Goal: Check status: Check status

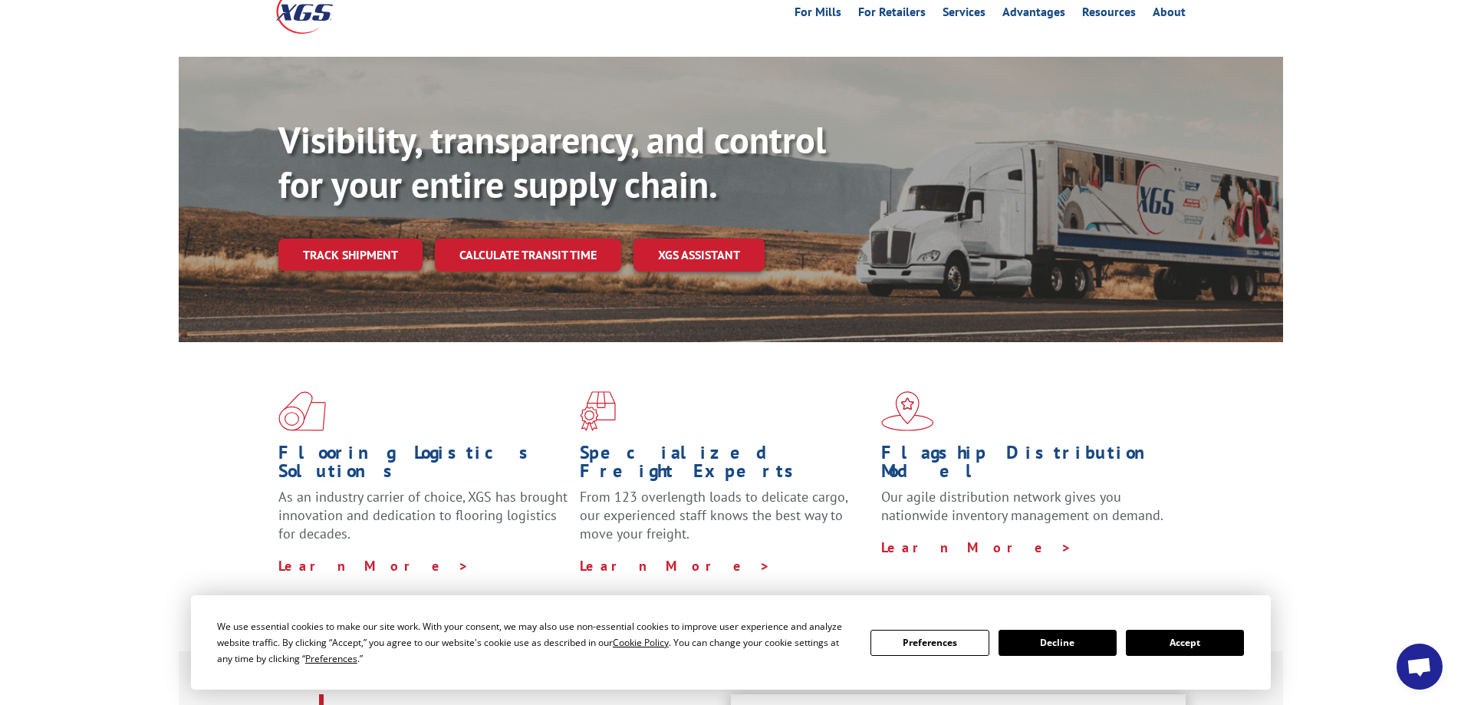
scroll to position [307, 0]
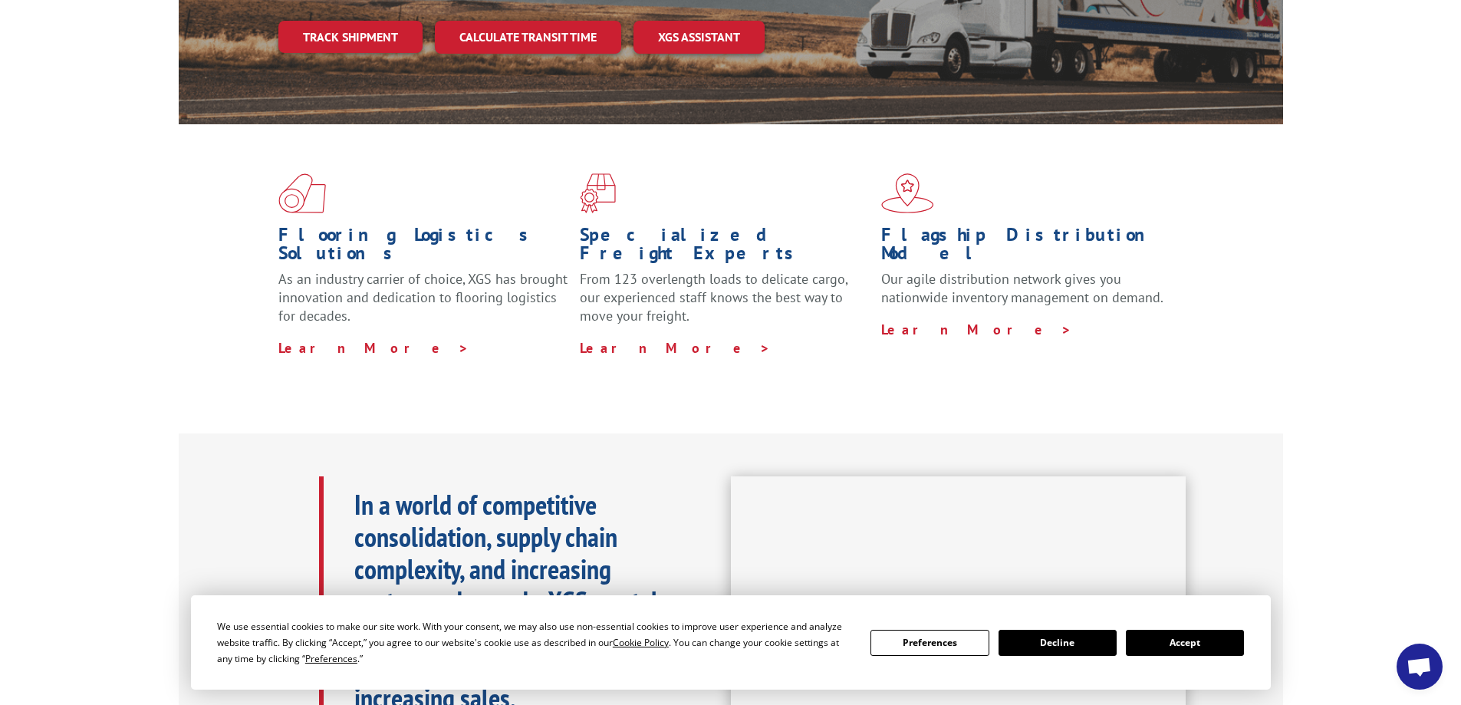
click at [1192, 635] on button "Accept" at bounding box center [1185, 643] width 118 height 26
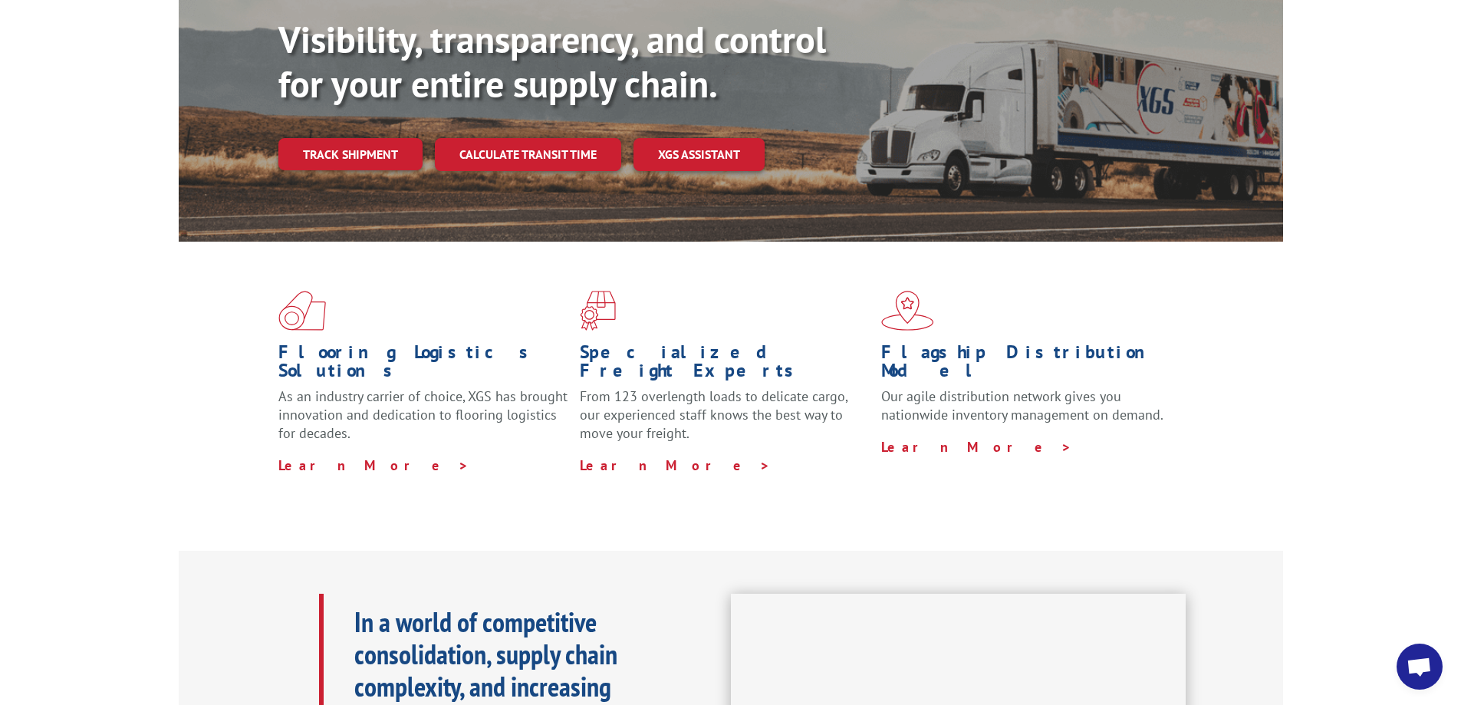
scroll to position [0, 0]
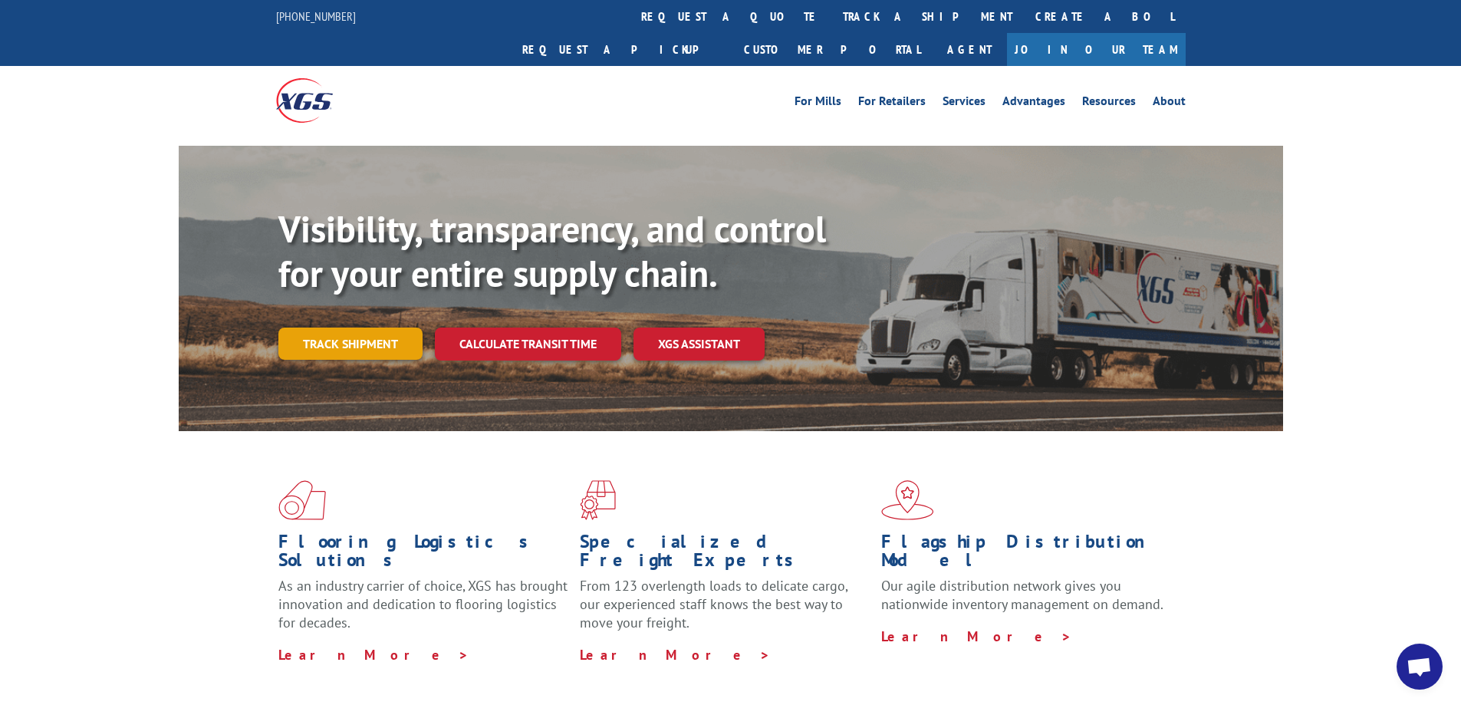
click at [361, 328] on link "Track shipment" at bounding box center [350, 344] width 144 height 32
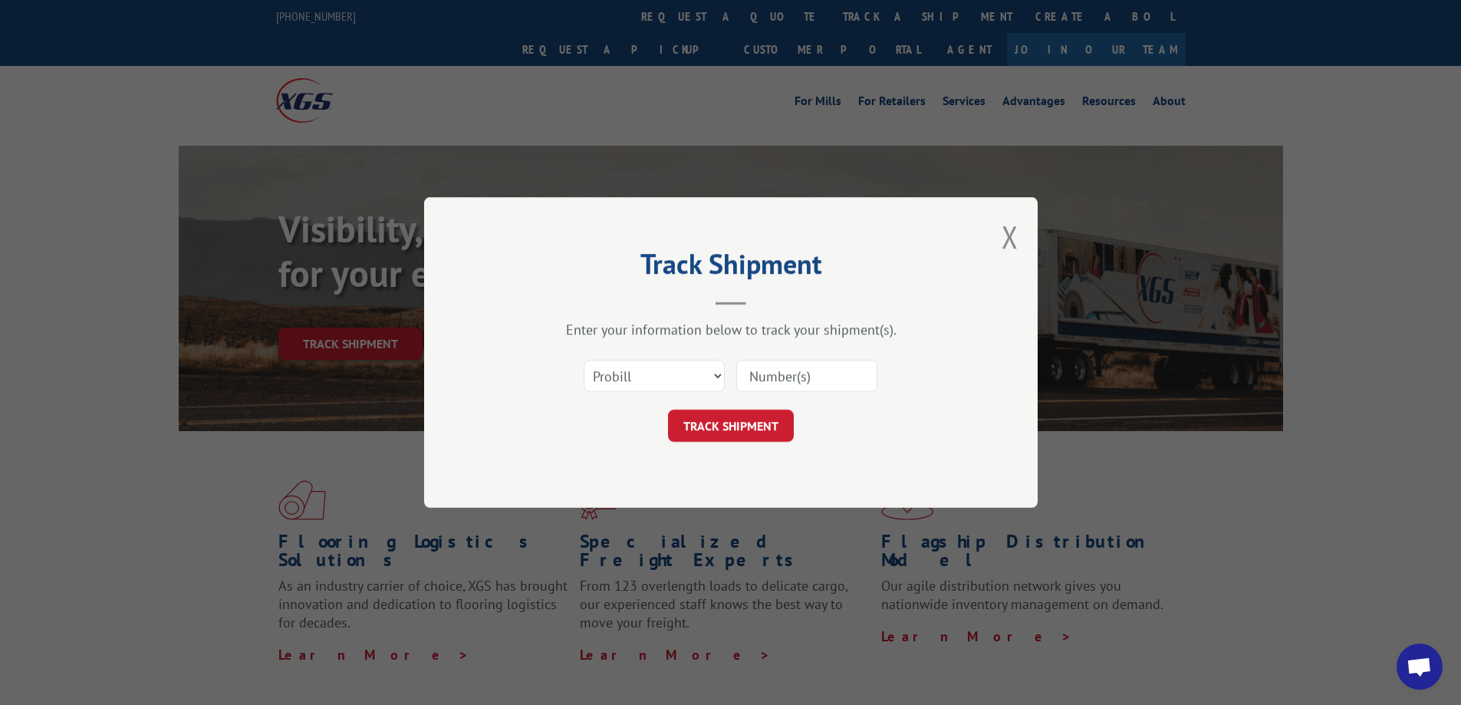
paste input "17001933"
type input "17001933"
click at [743, 433] on button "TRACK SHIPMENT" at bounding box center [731, 426] width 126 height 32
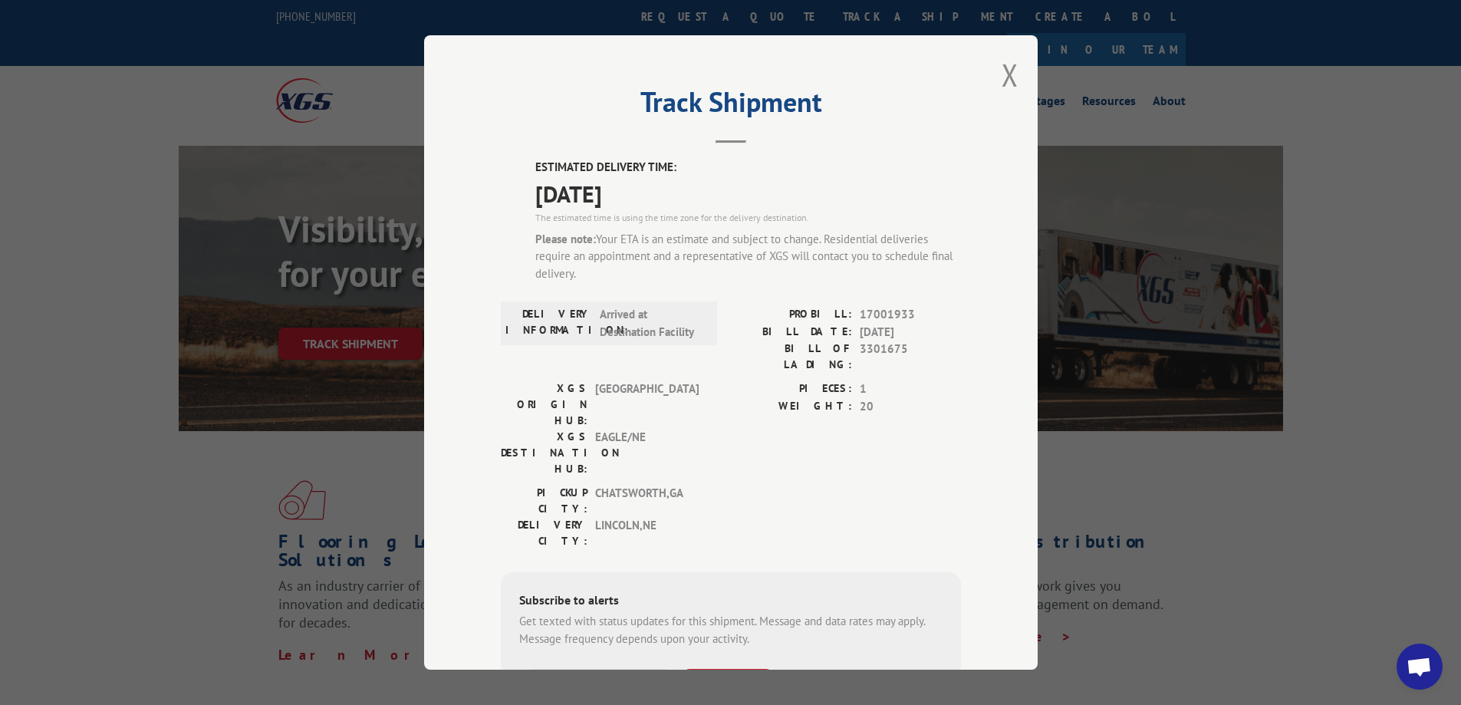
drag, startPoint x: 528, startPoint y: 164, endPoint x: 884, endPoint y: 270, distance: 371.3
click at [884, 270] on div "ESTIMATED DELIVERY TIME: [DATE] The estimated time is using the time zone for t…" at bounding box center [731, 470] width 460 height 622
copy div "ESTIMATED DELIVERY TIME: [DATE] The estimated time is using the time zone for t…"
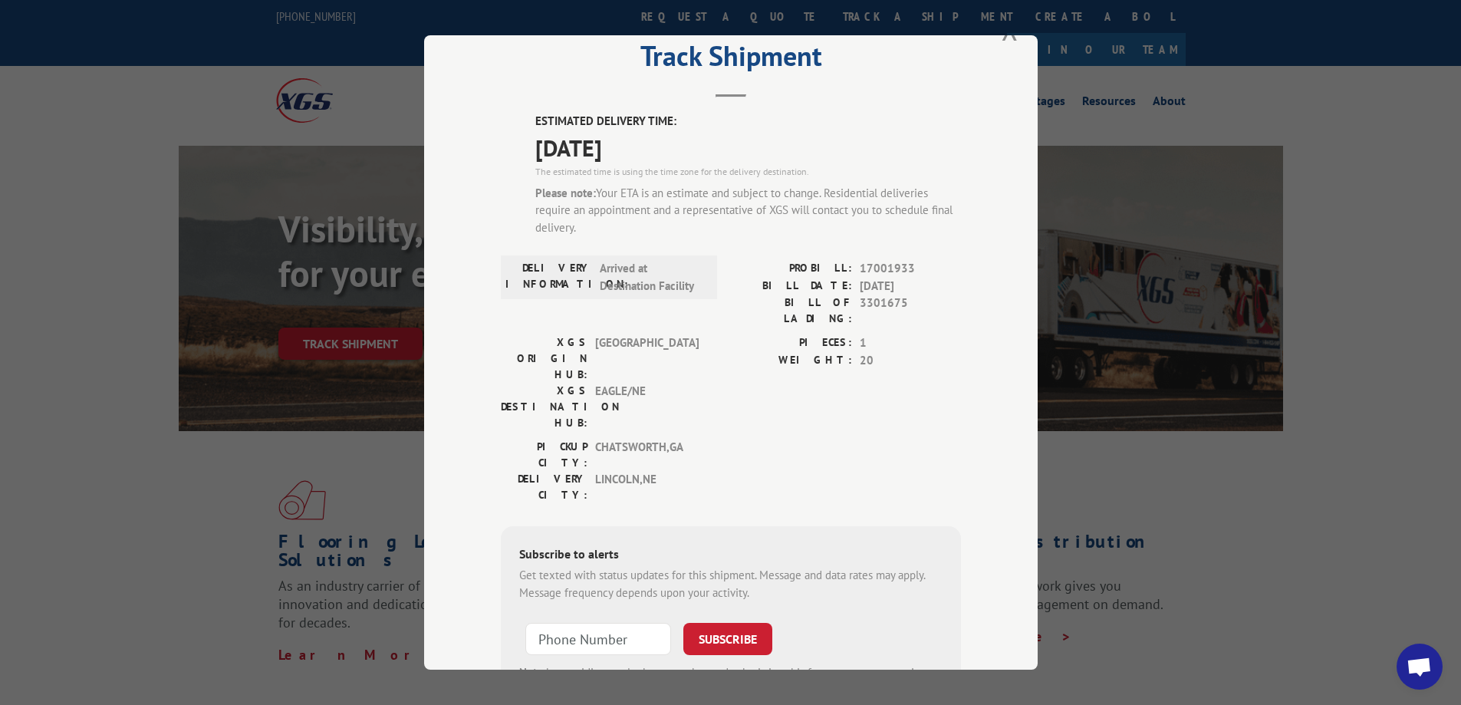
scroll to position [127, 0]
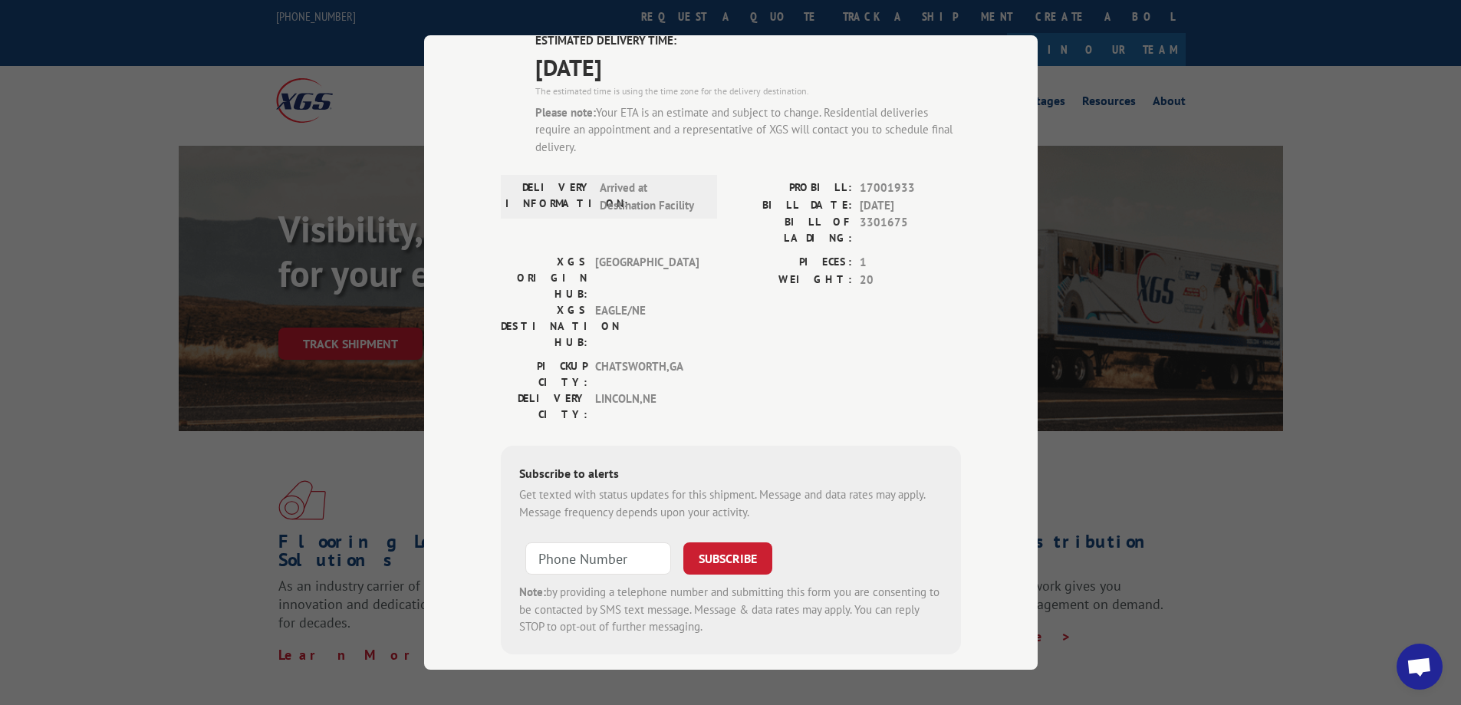
click at [755, 464] on div "Subscribe to alerts" at bounding box center [730, 475] width 423 height 22
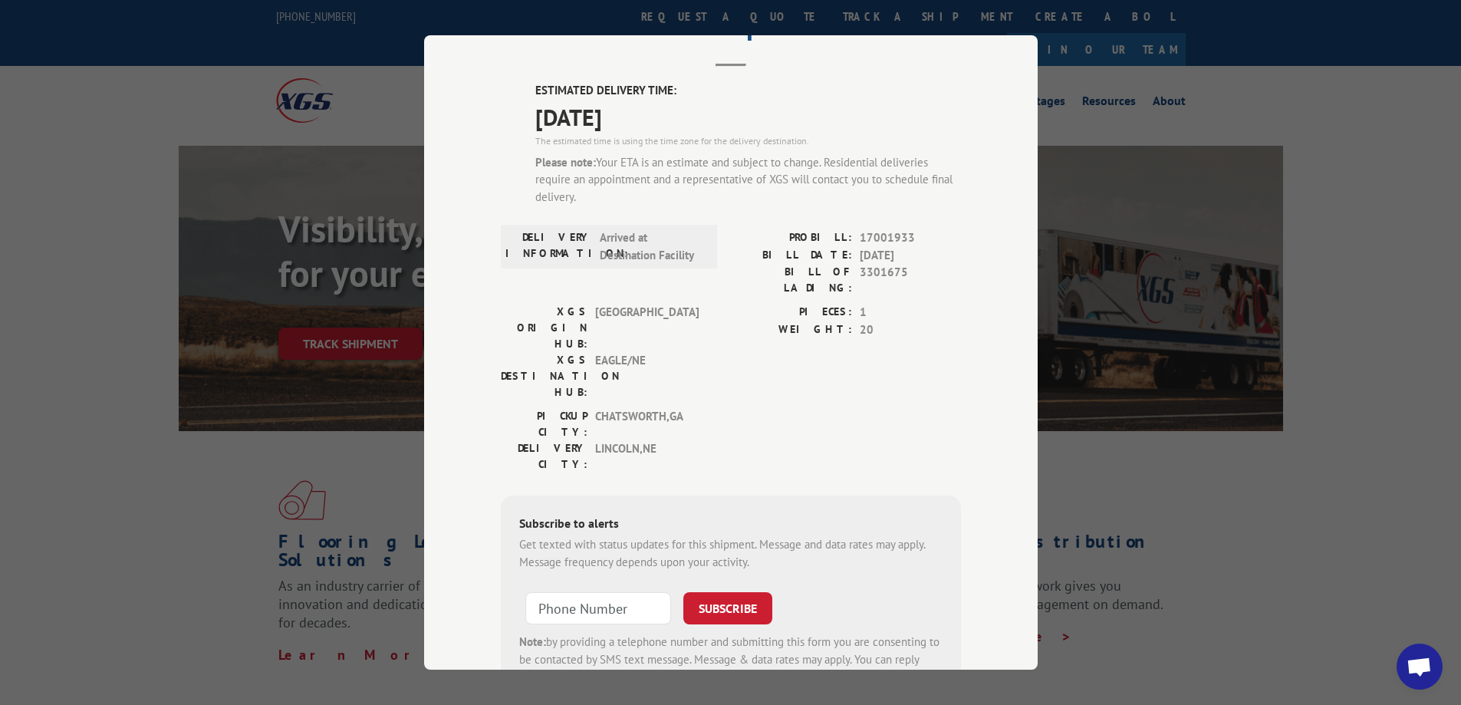
scroll to position [0, 0]
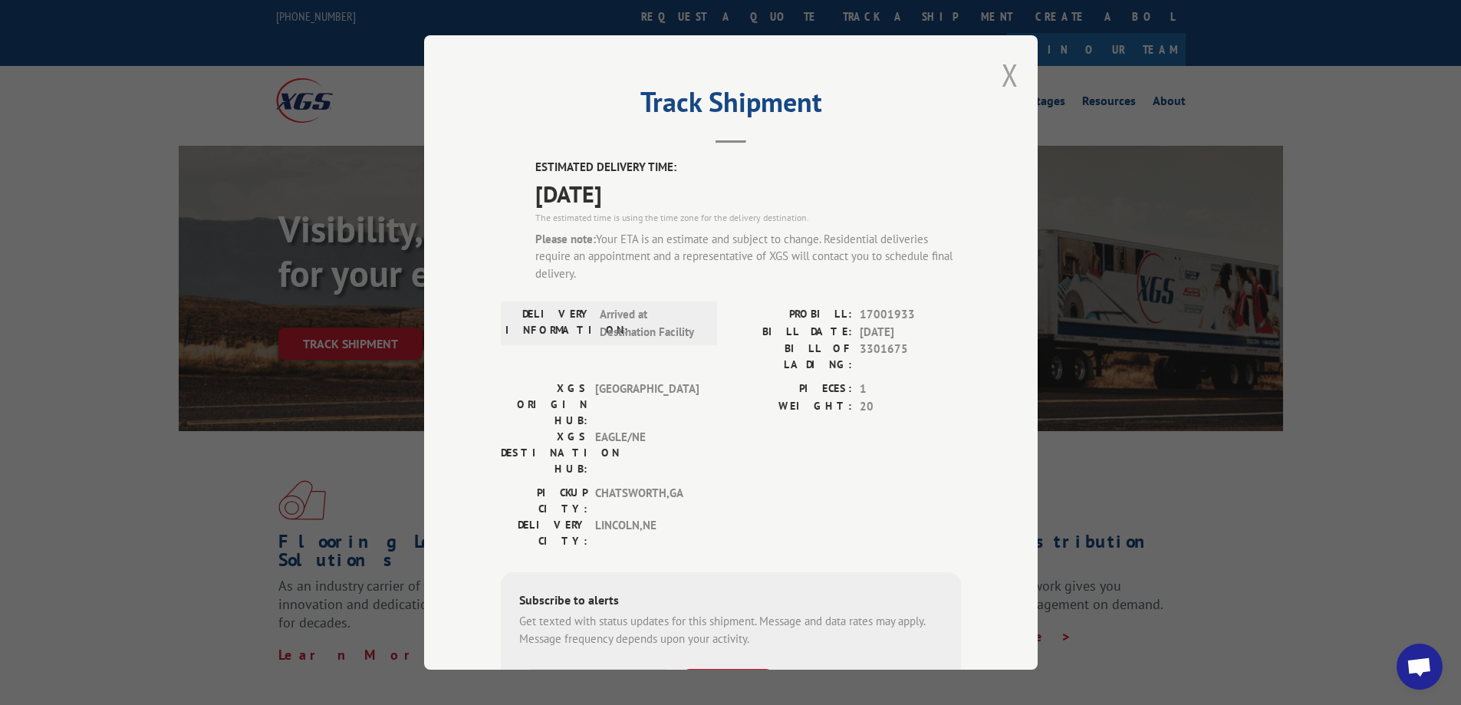
click at [1007, 73] on button "Close modal" at bounding box center [1010, 74] width 17 height 41
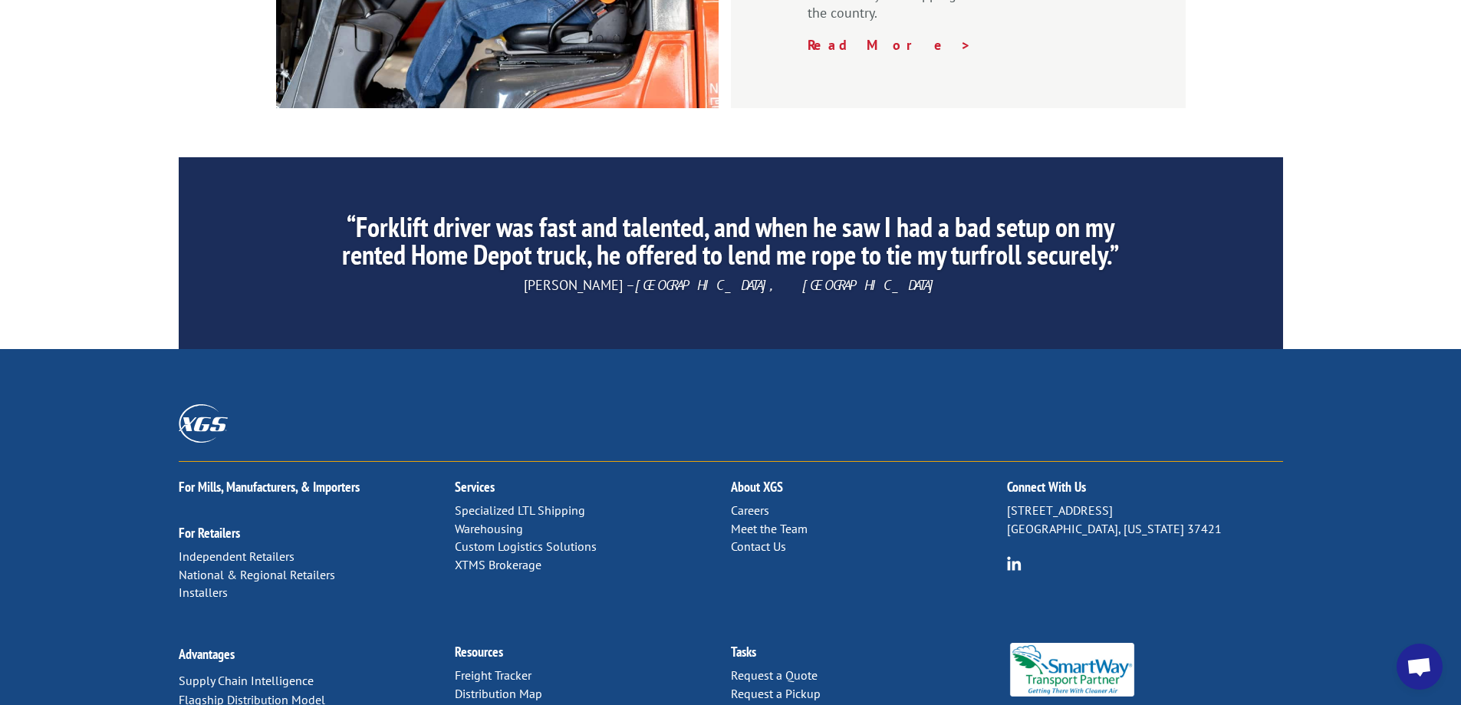
scroll to position [2331, 0]
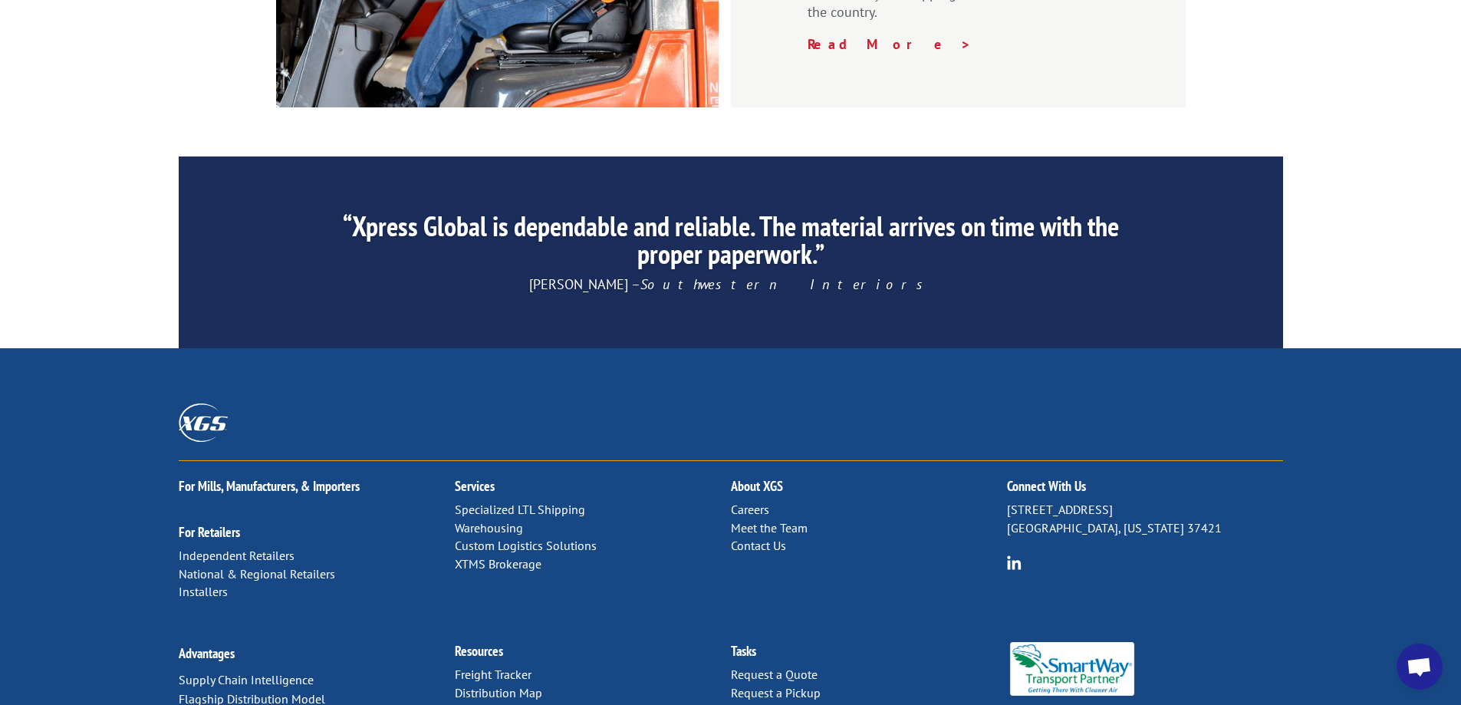
click at [763, 538] on link "Contact Us" at bounding box center [758, 545] width 55 height 15
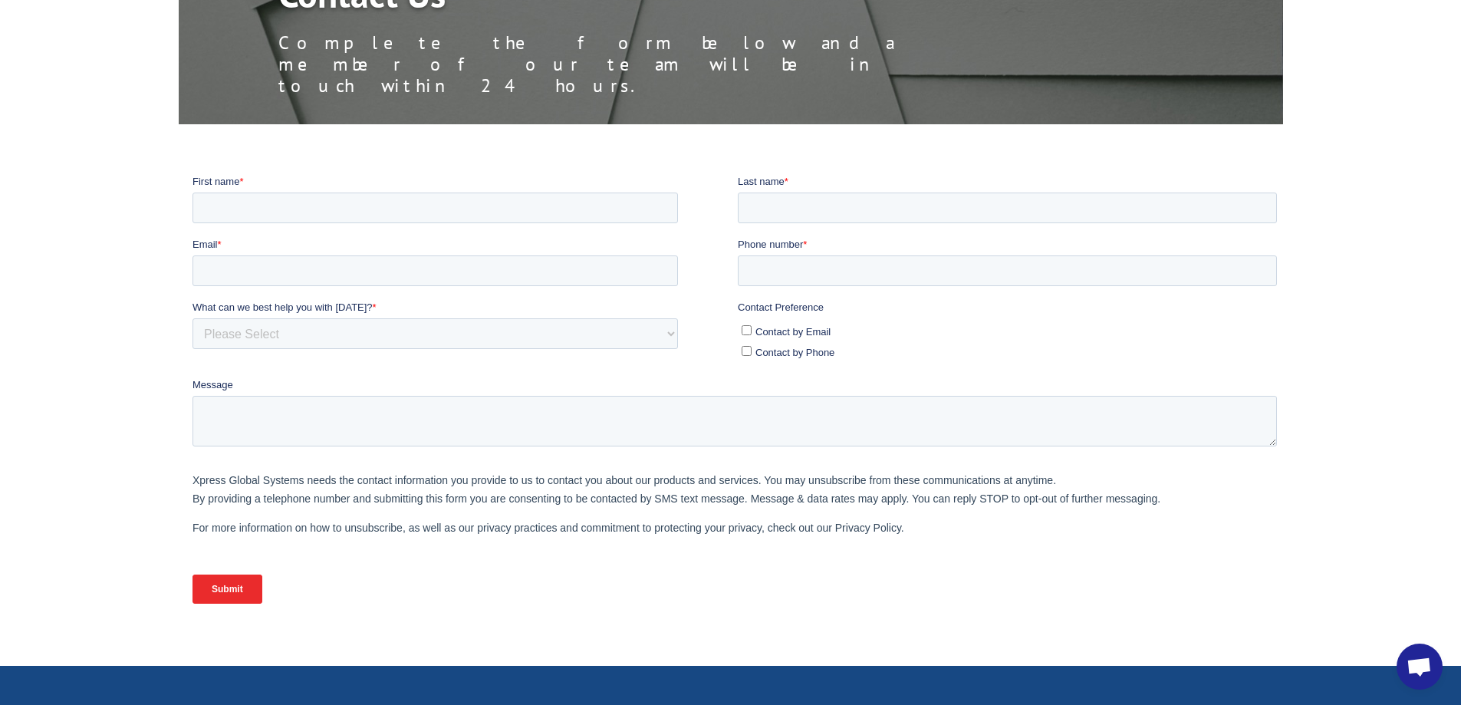
scroll to position [230, 0]
